Goal: Check status: Check status

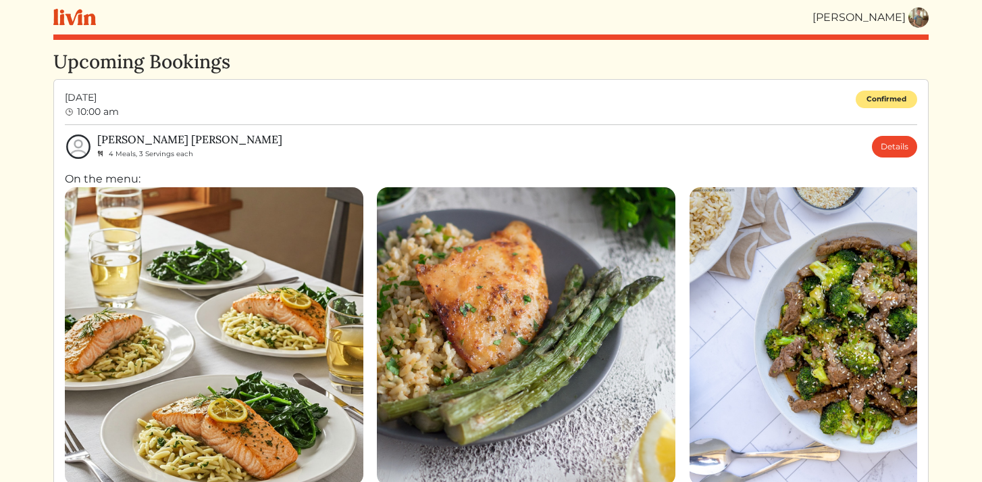
scroll to position [118, 0]
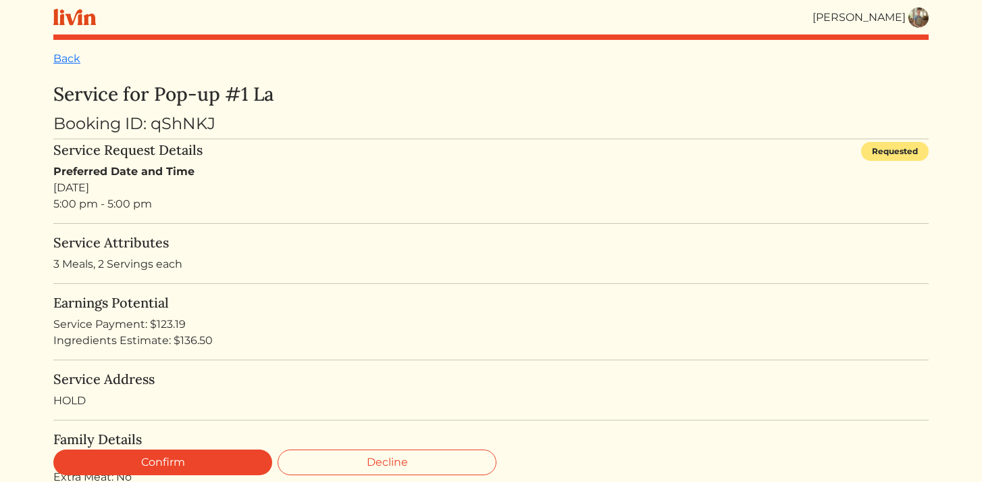
click at [915, 24] on img at bounding box center [918, 17] width 20 height 20
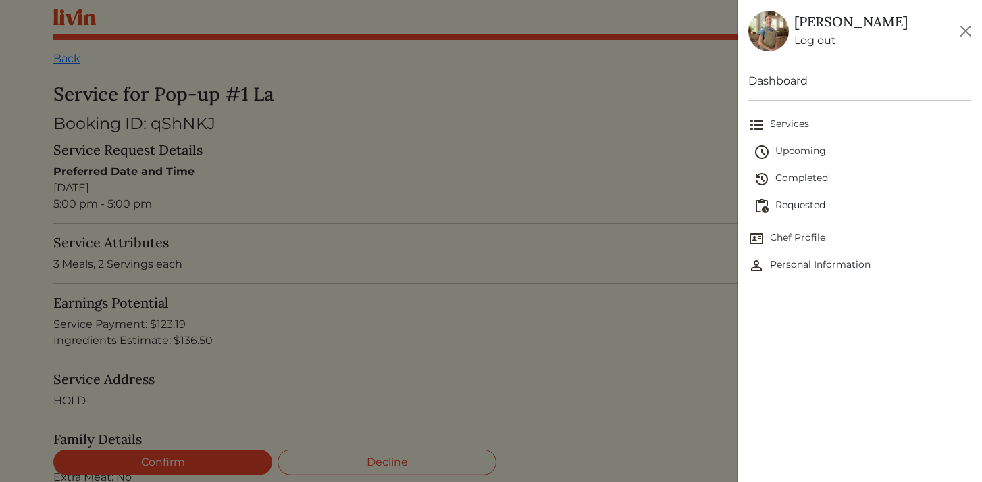
click at [810, 207] on span "Requested" at bounding box center [863, 206] width 218 height 16
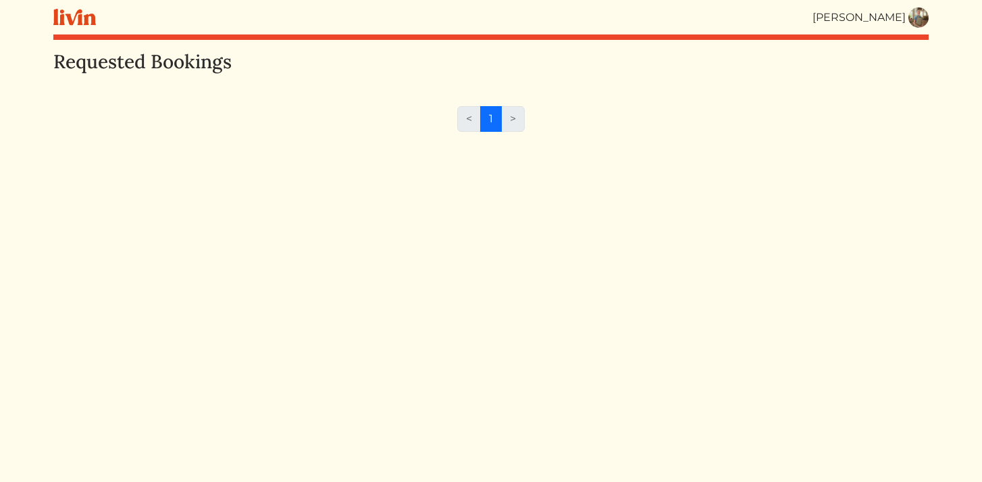
click at [898, 22] on div "[PERSON_NAME]" at bounding box center [858, 17] width 93 height 16
click at [925, 18] on img at bounding box center [918, 17] width 20 height 20
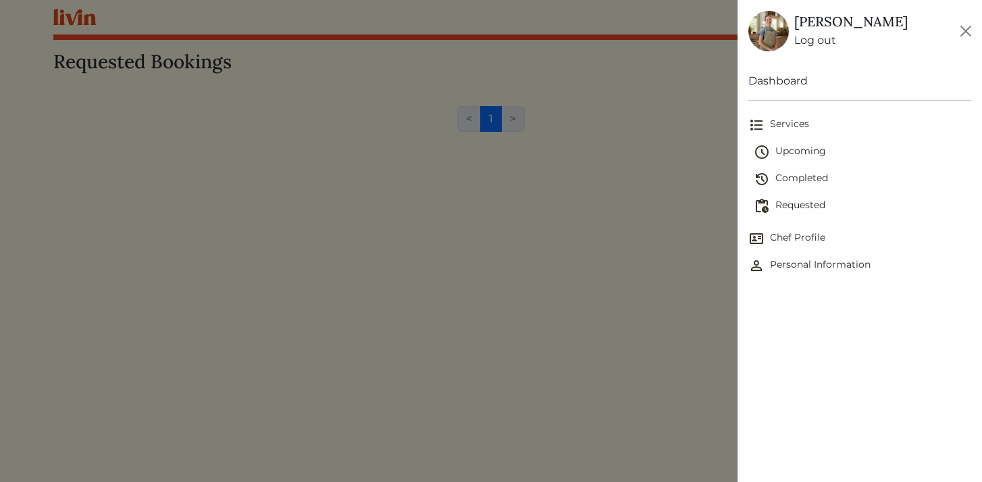
click at [769, 207] on span "Requested" at bounding box center [863, 206] width 218 height 16
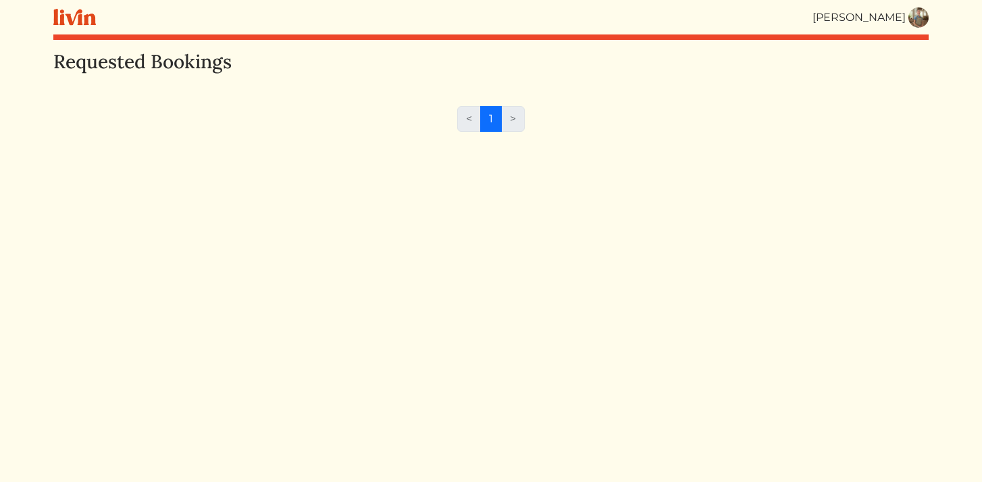
click at [921, 21] on img at bounding box center [918, 17] width 20 height 20
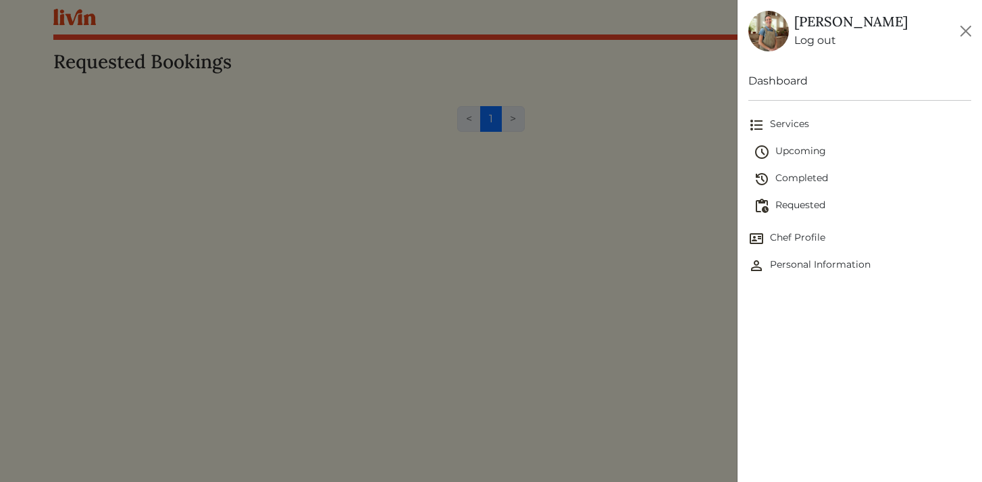
click at [799, 150] on span "Upcoming" at bounding box center [863, 152] width 218 height 16
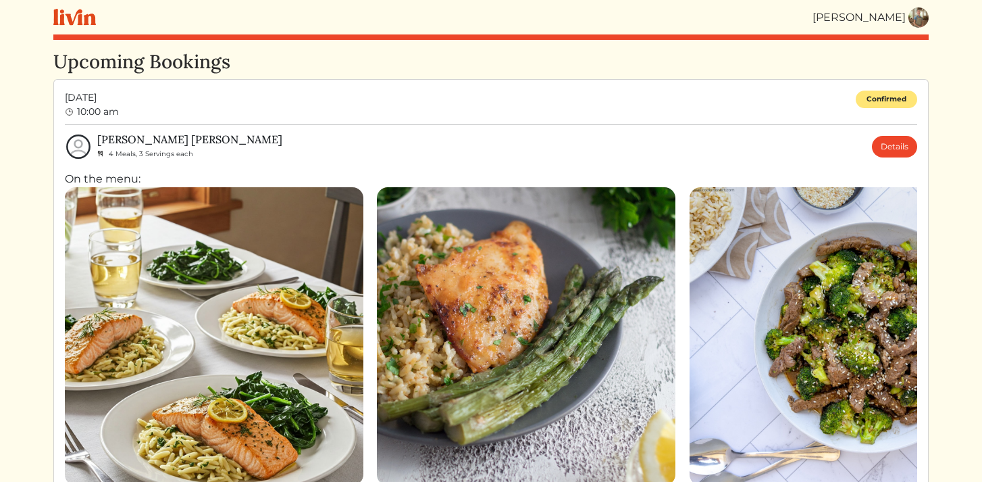
click at [918, 24] on img at bounding box center [918, 17] width 20 height 20
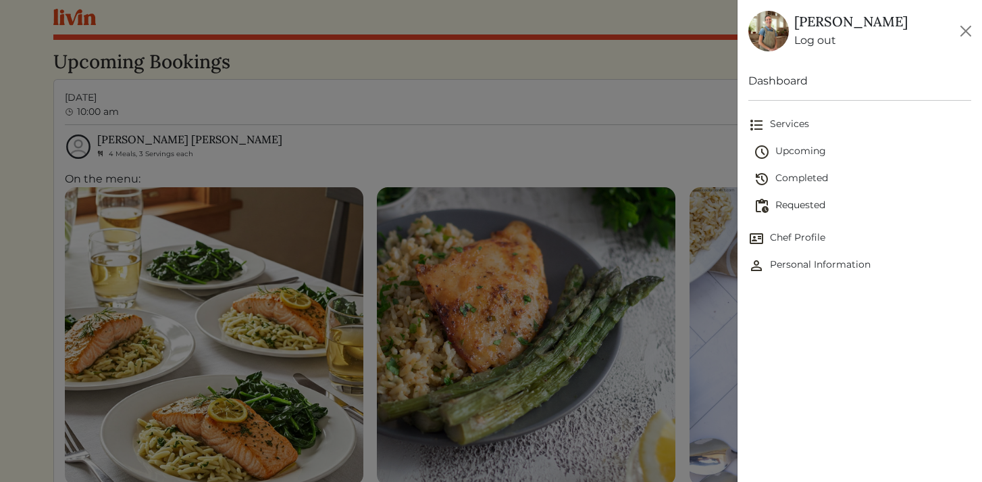
click at [802, 202] on span "Requested" at bounding box center [863, 206] width 218 height 16
